Goal: Task Accomplishment & Management: Complete application form

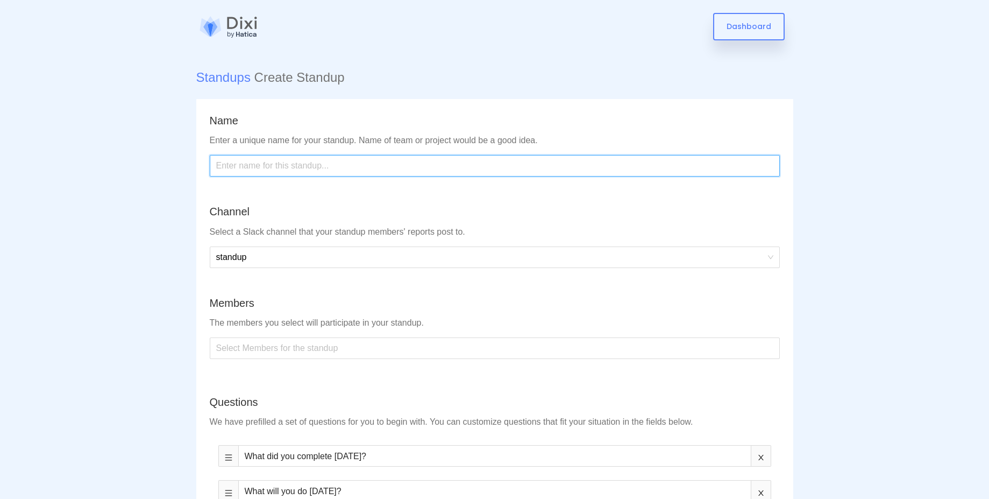
click at [276, 165] on input "text" at bounding box center [495, 166] width 570 height 22
click at [305, 347] on div at bounding box center [494, 347] width 565 height 17
type input "Daily Standup"
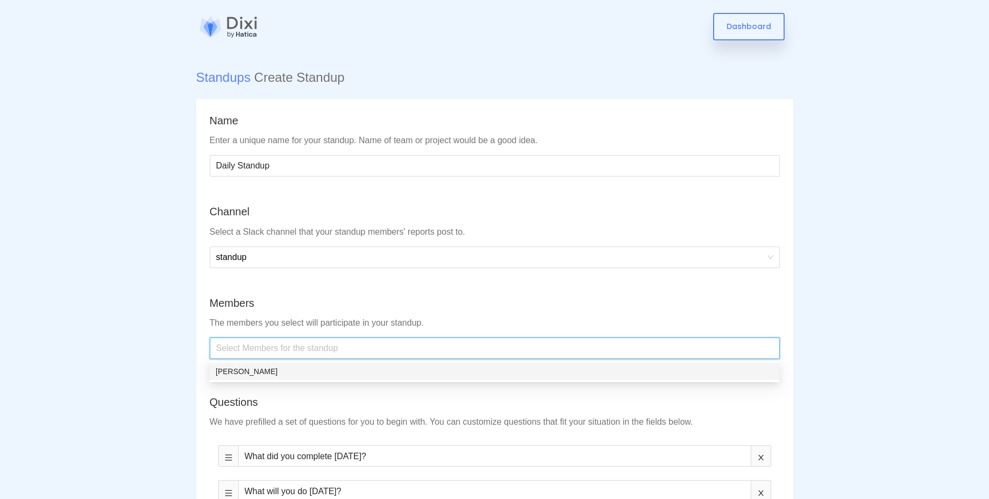
click at [283, 373] on div "[PERSON_NAME]" at bounding box center [494, 371] width 557 height 12
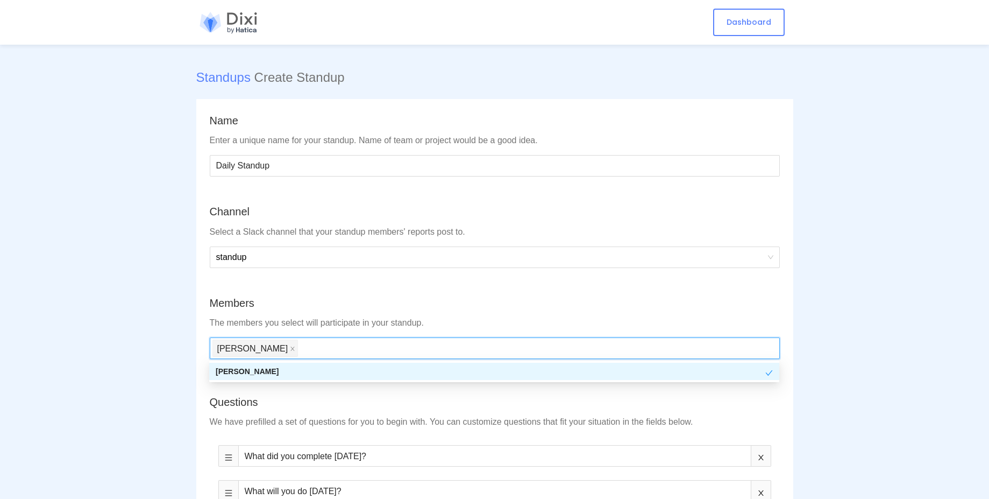
scroll to position [194, 0]
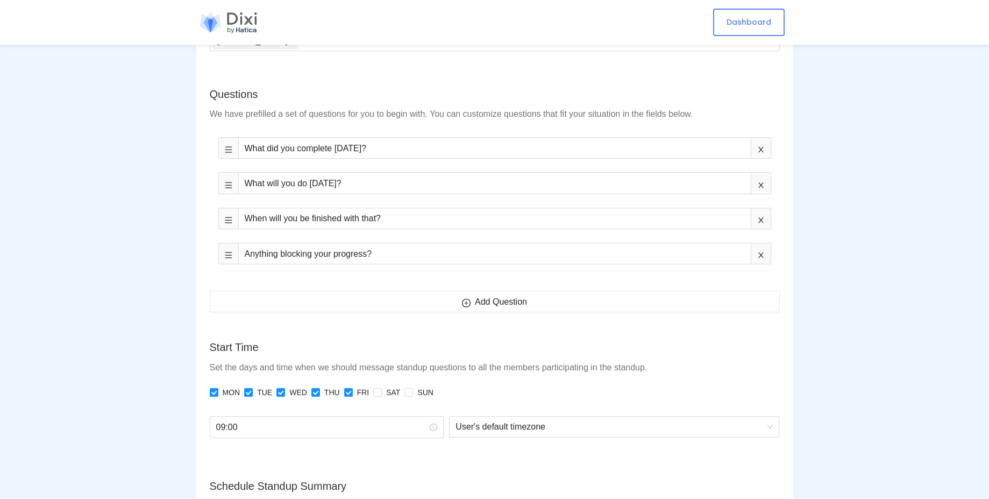
scroll to position [484, 0]
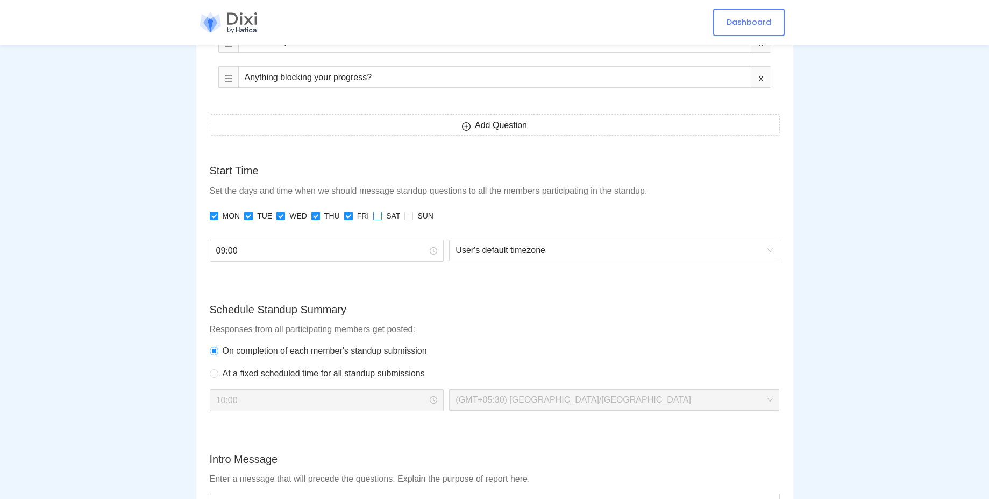
click at [378, 223] on label "SAT" at bounding box center [388, 216] width 31 height 22
click at [378, 219] on input "SAT" at bounding box center [377, 215] width 8 height 8
click at [398, 219] on span "SAT" at bounding box center [393, 216] width 23 height 22
click at [381, 219] on input "SAT" at bounding box center [377, 215] width 8 height 8
checkbox input "false"
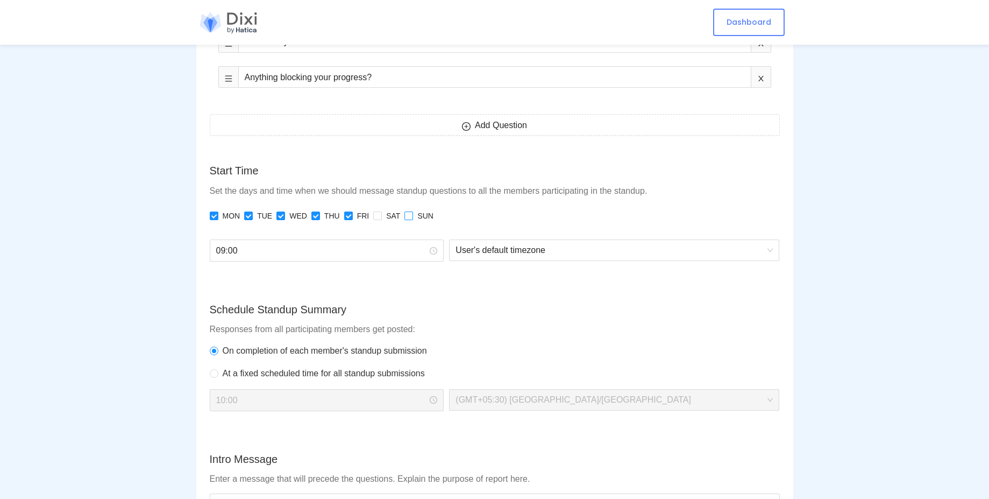
click at [408, 216] on input "SUN" at bounding box center [408, 215] width 8 height 8
checkbox input "true"
click at [371, 218] on span "FRI" at bounding box center [363, 216] width 21 height 22
click at [352, 218] on input "FRI" at bounding box center [348, 215] width 8 height 8
checkbox input "false"
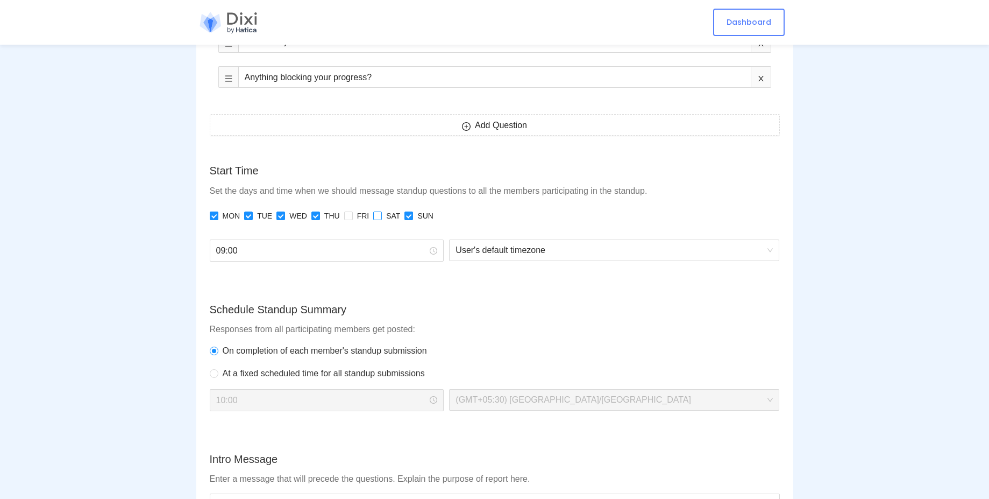
click at [378, 214] on input "SAT" at bounding box center [377, 215] width 8 height 8
checkbox input "true"
click at [350, 217] on input "FRI" at bounding box center [348, 215] width 8 height 8
checkbox input "true"
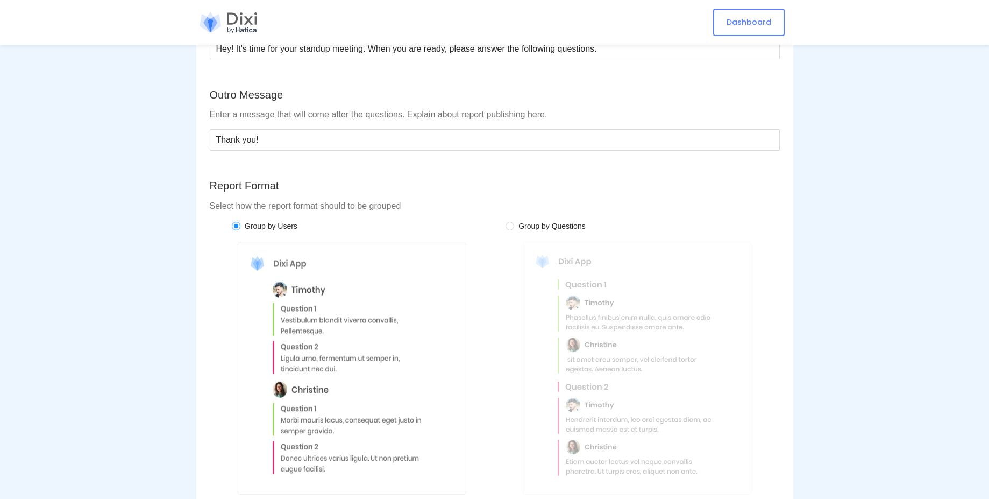
scroll to position [993, 0]
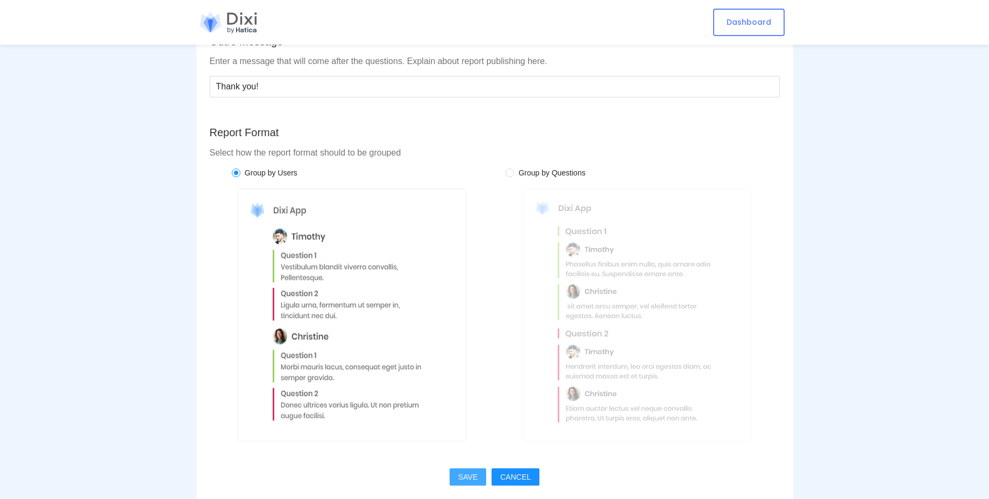
click at [473, 469] on button "SAVE" at bounding box center [468, 476] width 37 height 17
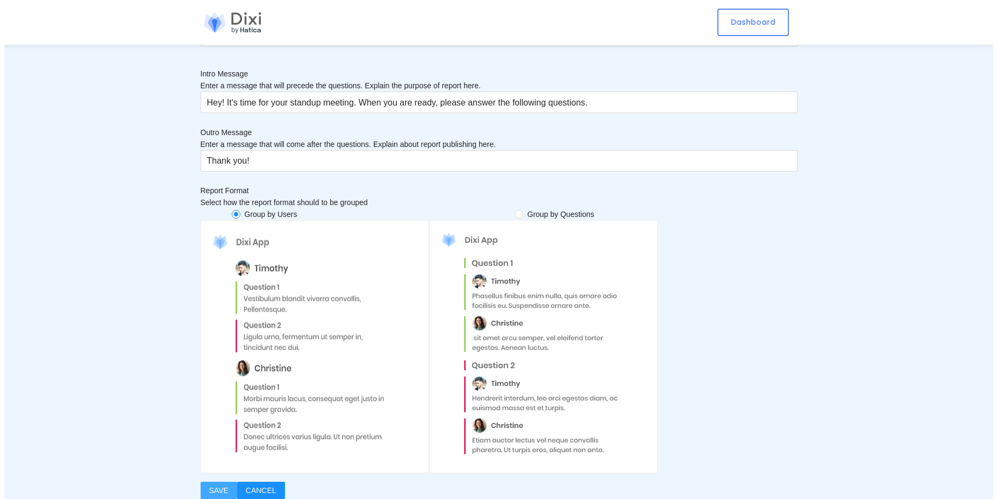
scroll to position [0, 0]
